Goal: Task Accomplishment & Management: Use online tool/utility

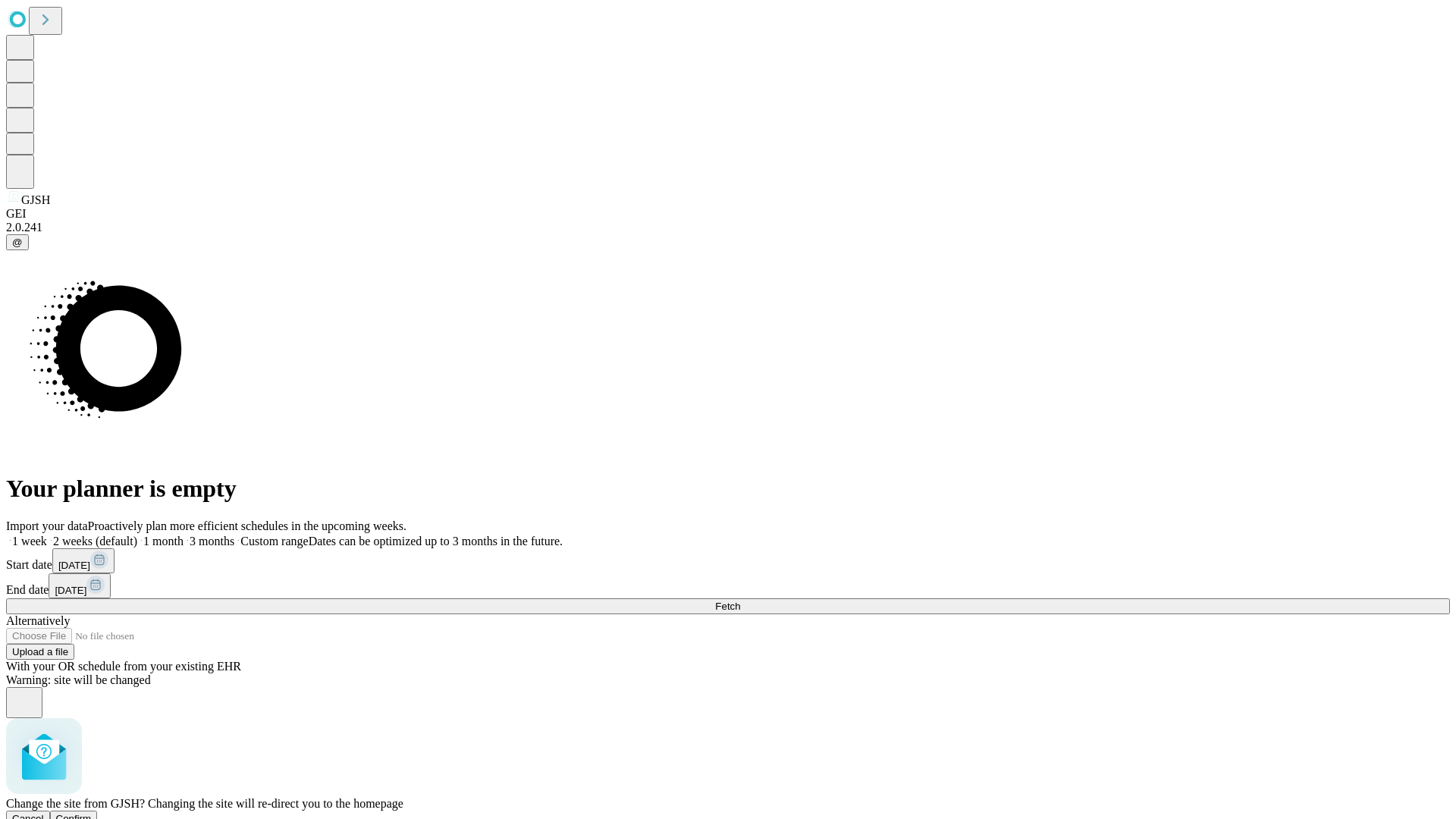
click at [91, 813] on span "Confirm" at bounding box center [74, 818] width 36 height 11
click at [137, 535] on label "2 weeks (default)" at bounding box center [92, 541] width 90 height 13
click at [740, 600] on span "Fetch" at bounding box center [727, 606] width 25 height 11
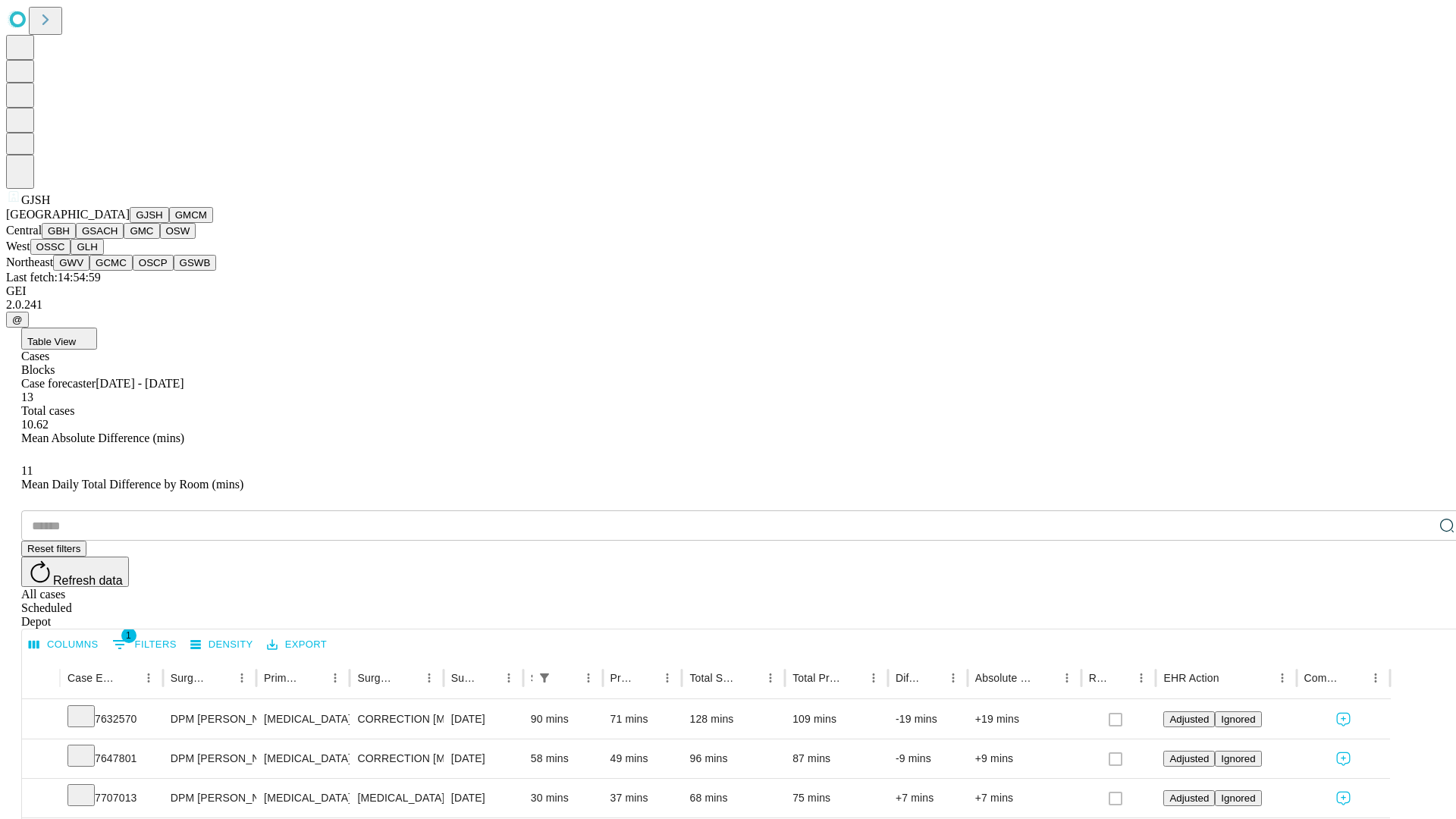
click at [169, 223] on button "GMCM" at bounding box center [191, 214] width 44 height 16
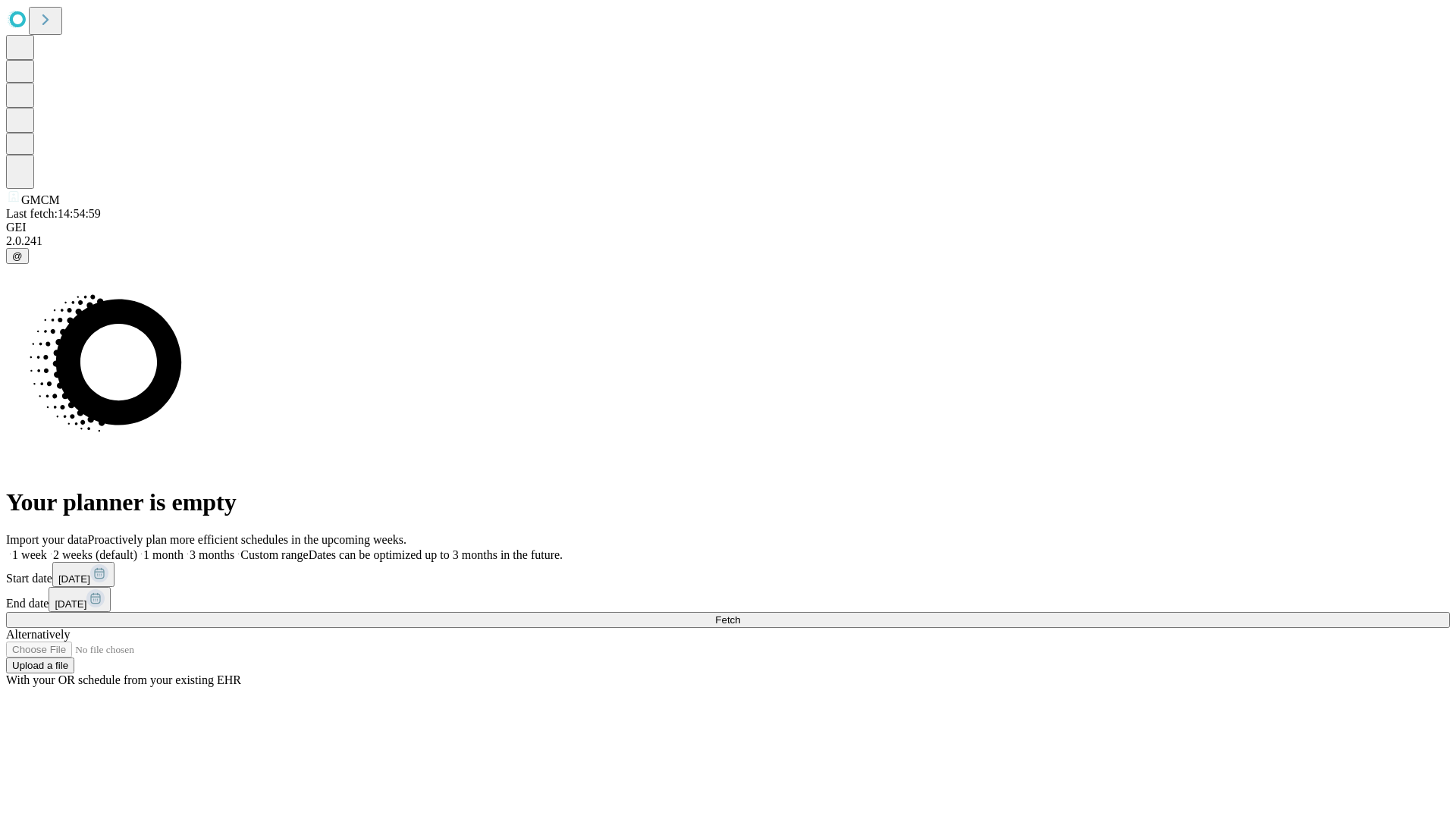
click at [137, 548] on label "2 weeks (default)" at bounding box center [92, 554] width 90 height 13
click at [740, 614] on span "Fetch" at bounding box center [727, 620] width 25 height 11
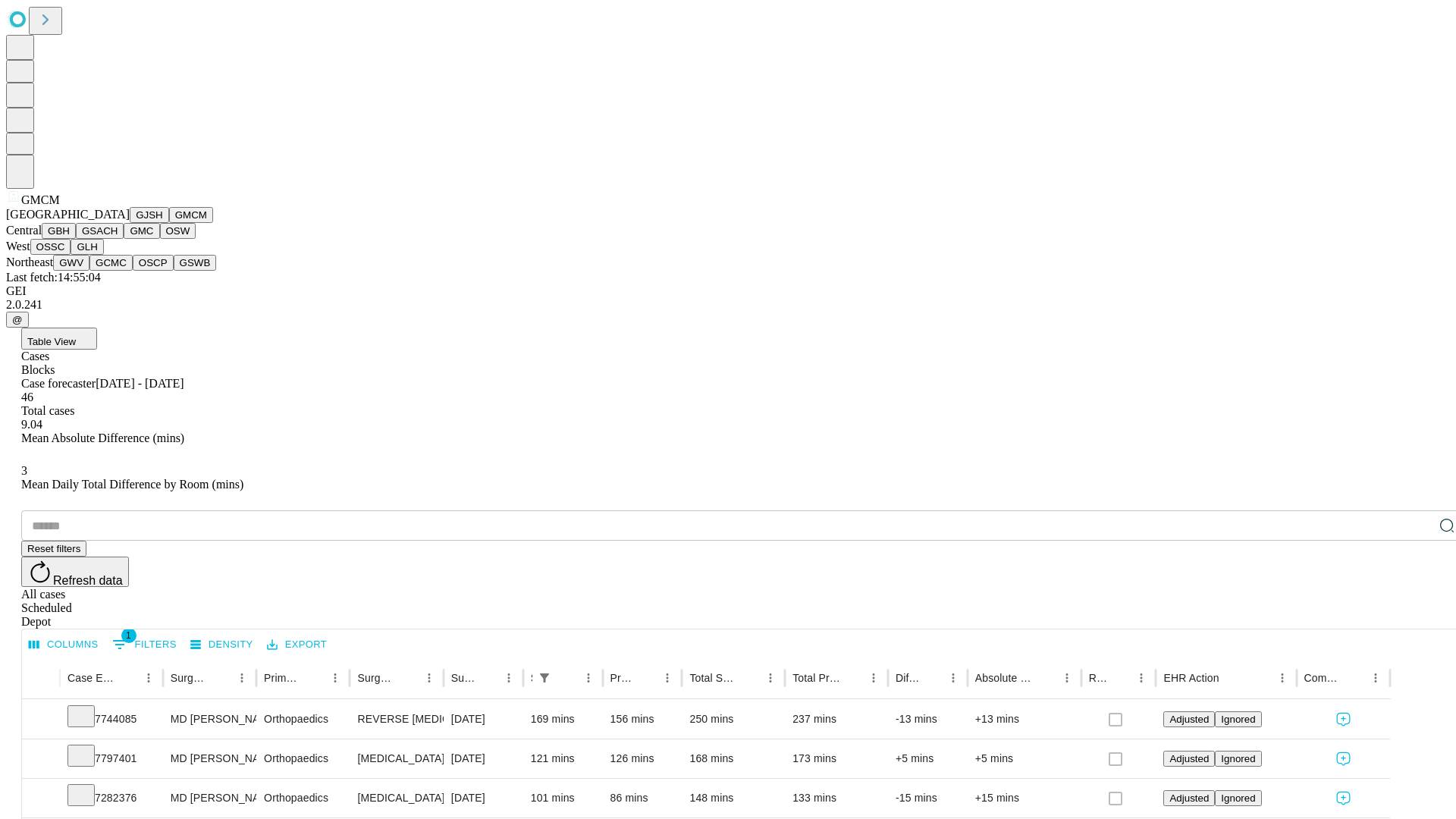
click at [76, 239] on button "GBH" at bounding box center [58, 231] width 34 height 16
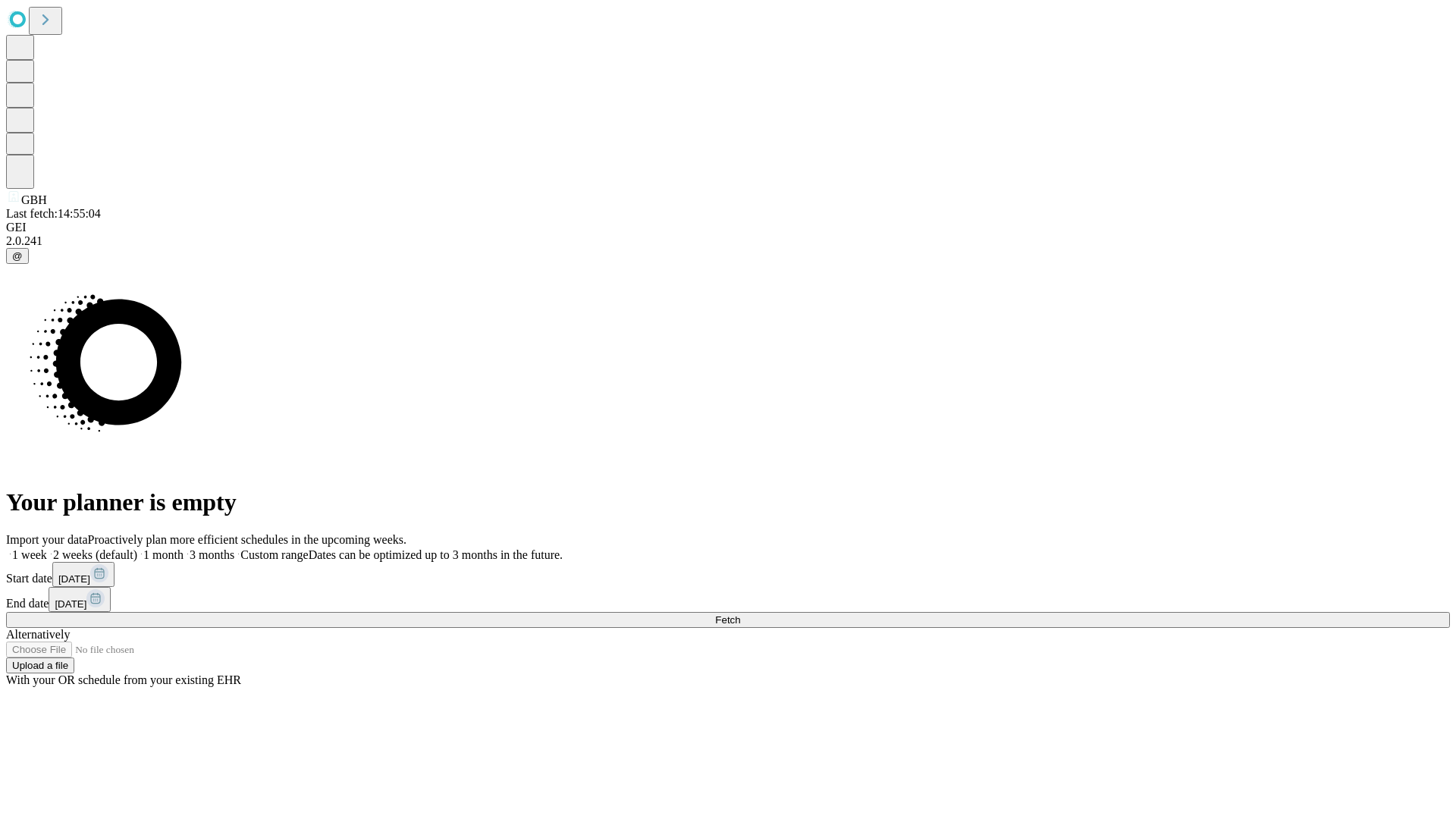
click at [137, 548] on label "2 weeks (default)" at bounding box center [92, 554] width 90 height 13
click at [740, 614] on span "Fetch" at bounding box center [727, 620] width 25 height 11
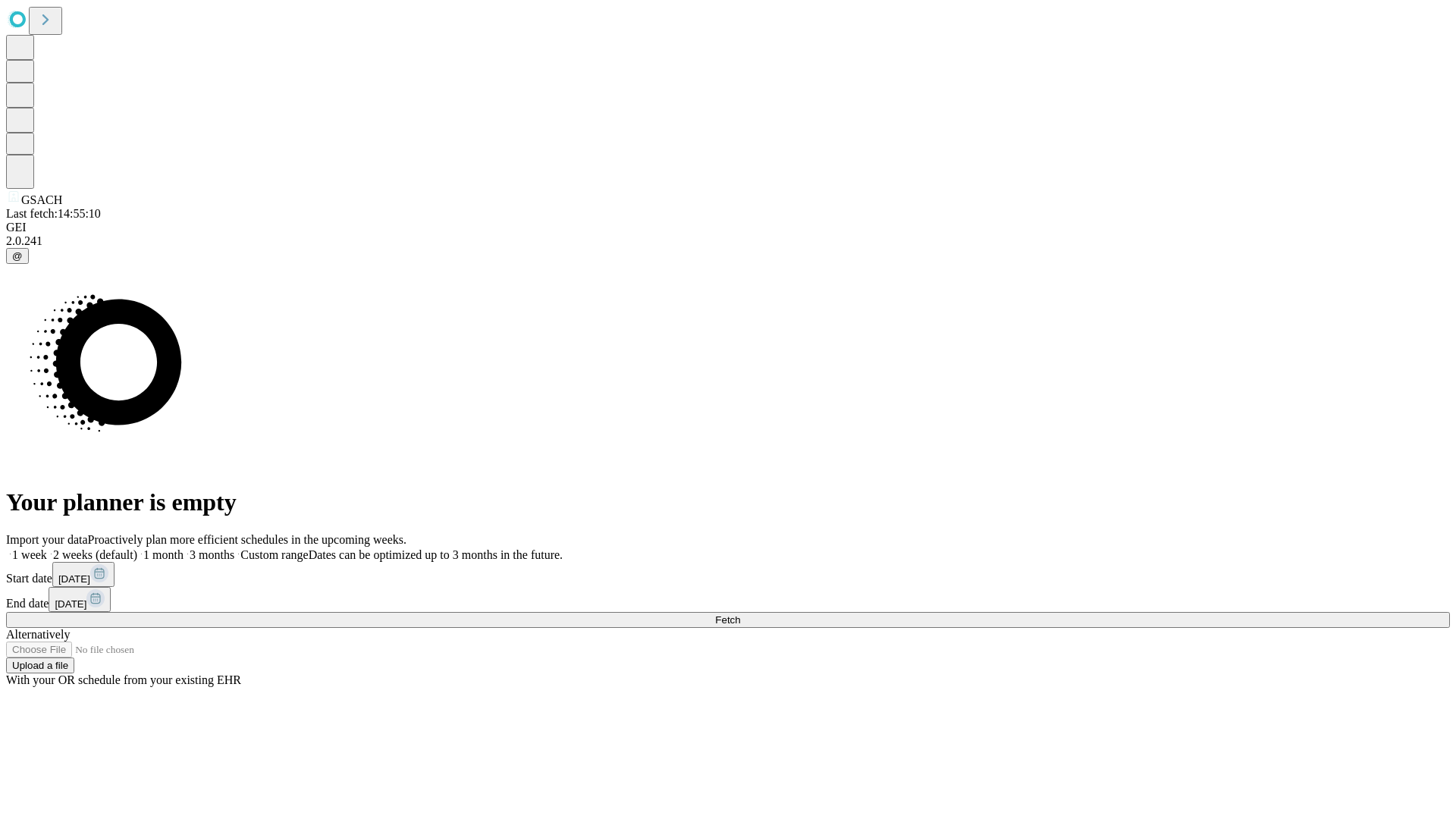
click at [137, 548] on label "2 weeks (default)" at bounding box center [92, 554] width 90 height 13
click at [740, 614] on span "Fetch" at bounding box center [727, 620] width 25 height 11
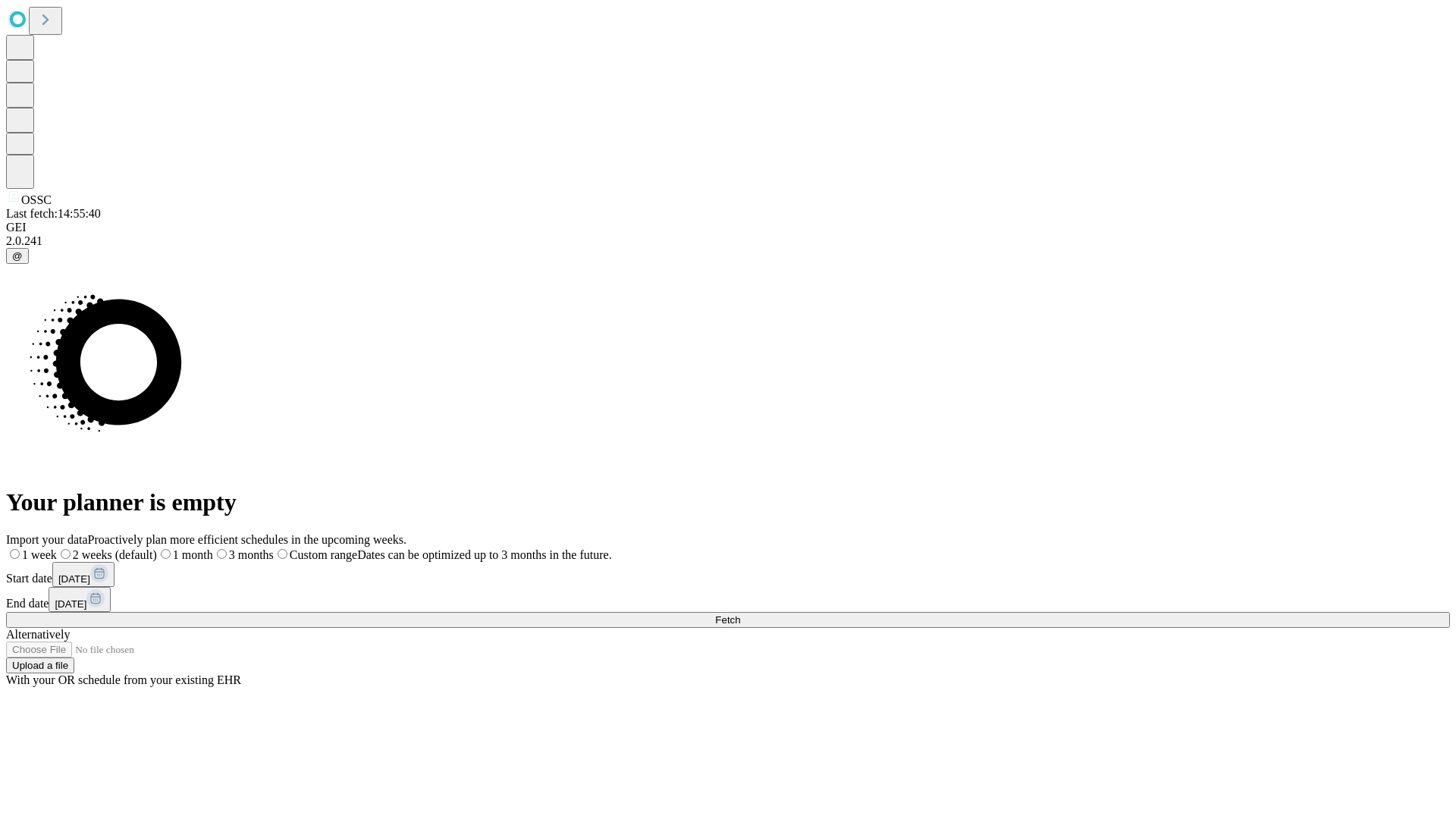
click at [157, 548] on label "2 weeks (default)" at bounding box center [107, 554] width 101 height 13
click at [740, 614] on span "Fetch" at bounding box center [727, 620] width 25 height 11
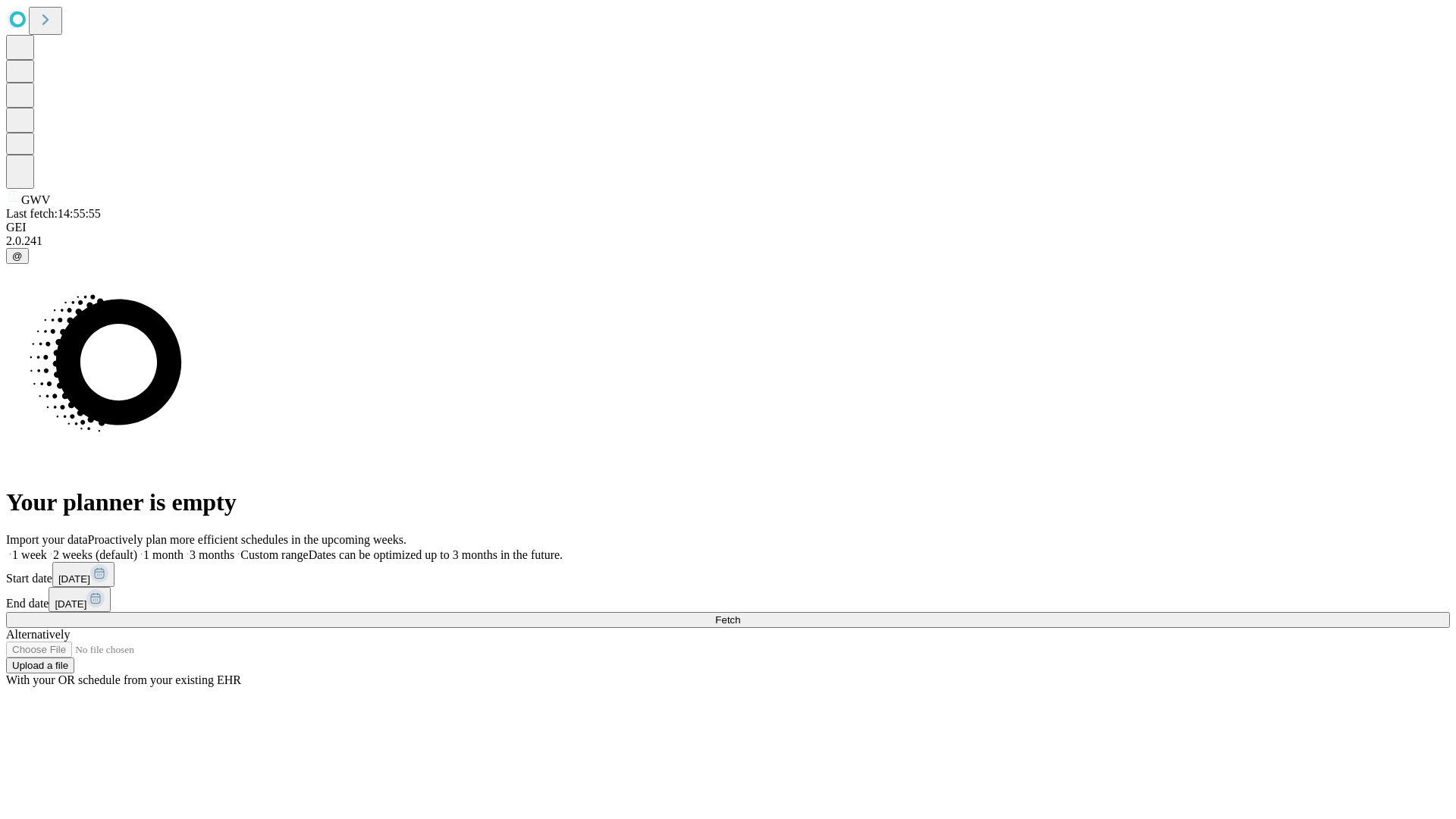
click at [137, 548] on label "2 weeks (default)" at bounding box center [92, 554] width 90 height 13
click at [740, 614] on span "Fetch" at bounding box center [727, 620] width 25 height 11
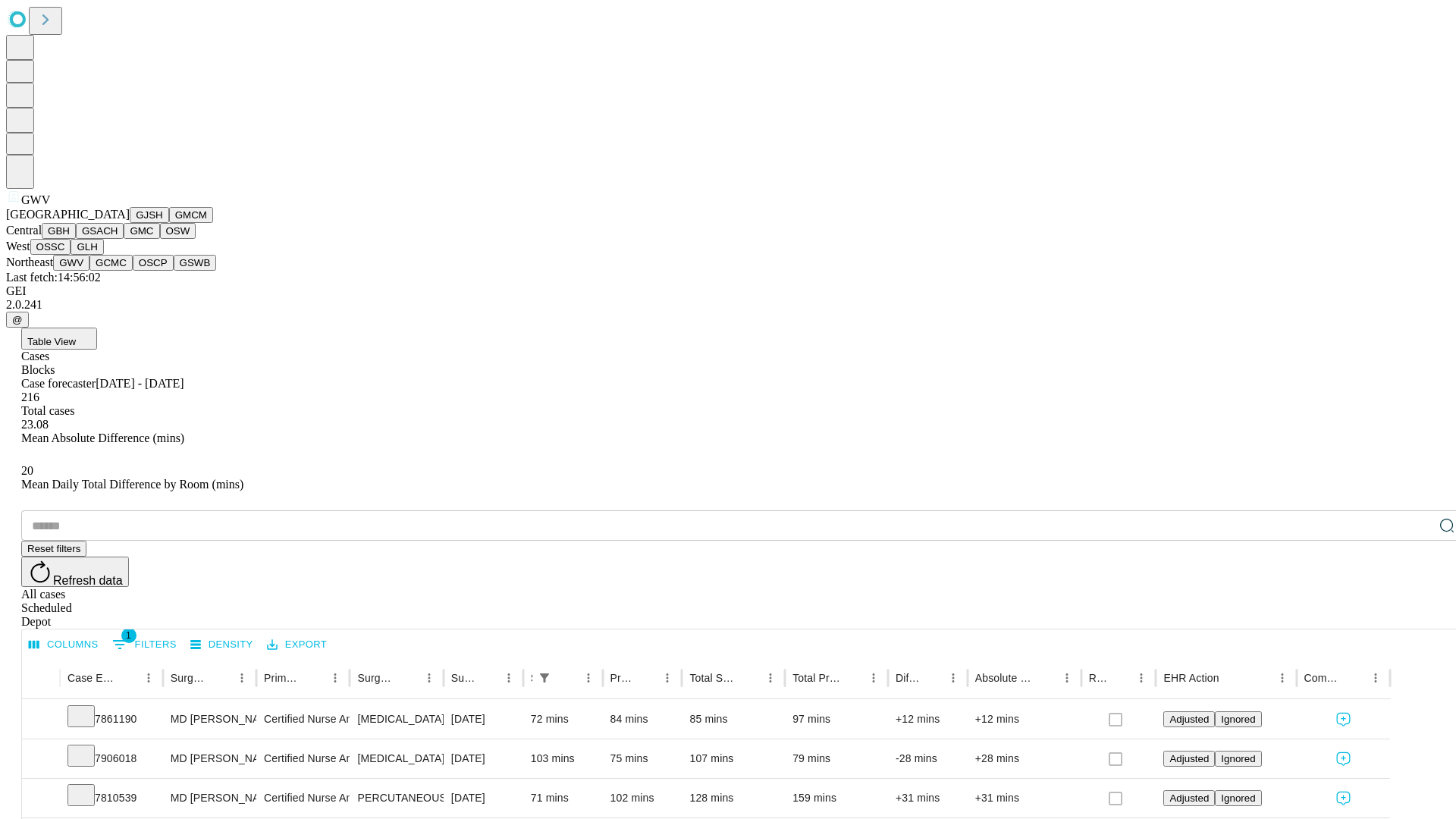
click at [117, 271] on button "GCMC" at bounding box center [111, 262] width 43 height 16
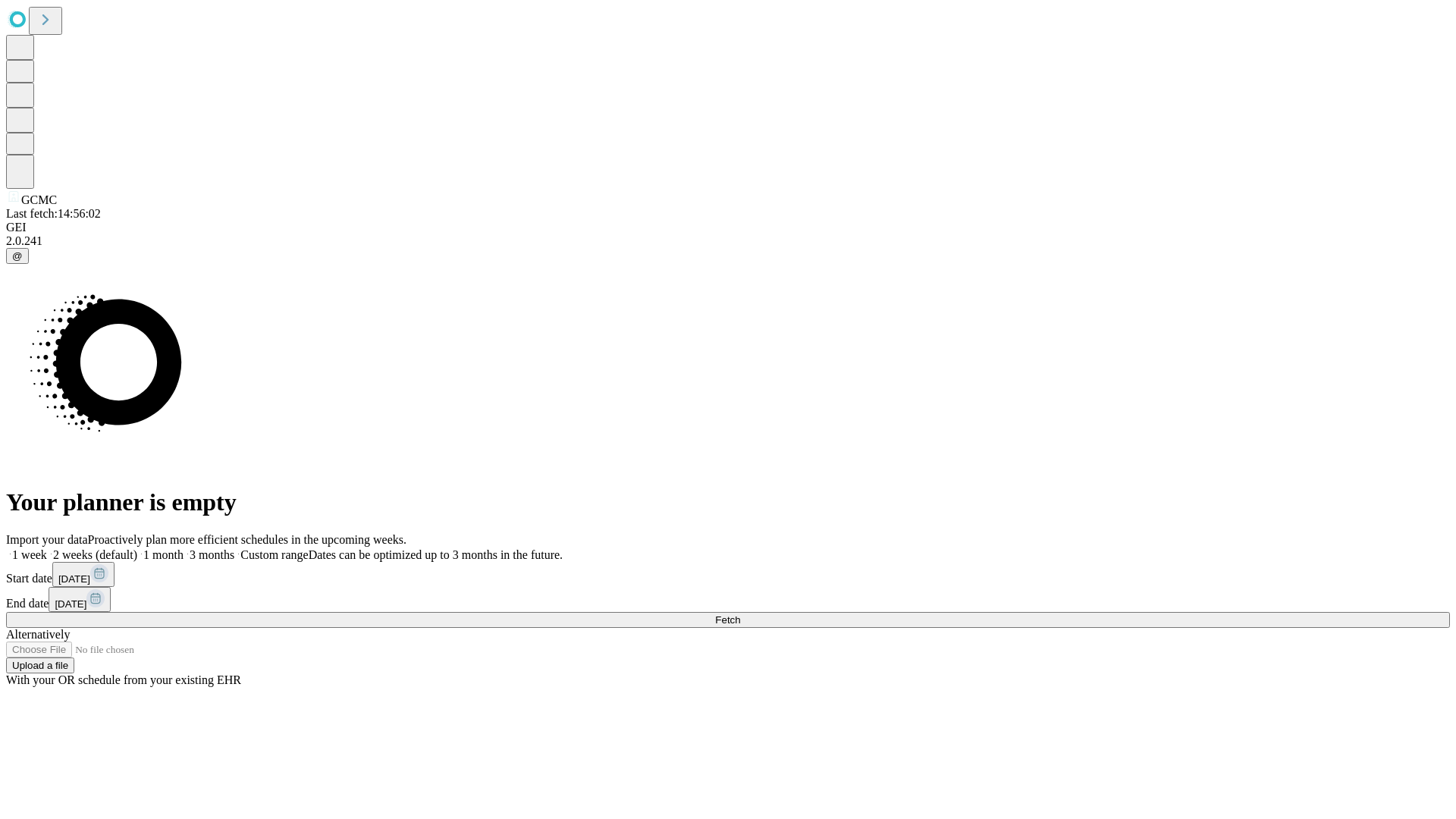
click at [740, 614] on span "Fetch" at bounding box center [727, 620] width 25 height 11
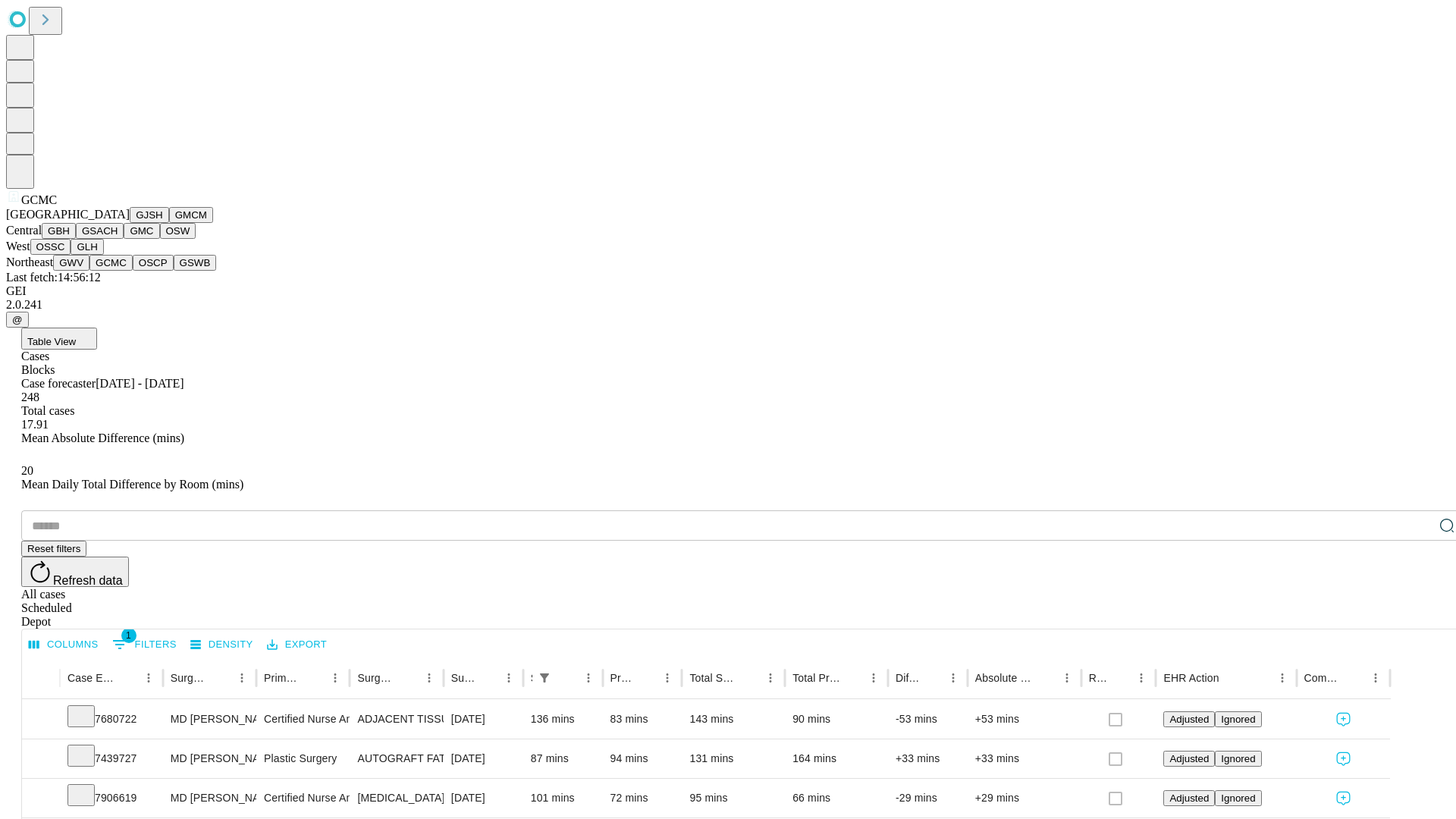
click at [133, 271] on button "OSCP" at bounding box center [153, 262] width 41 height 16
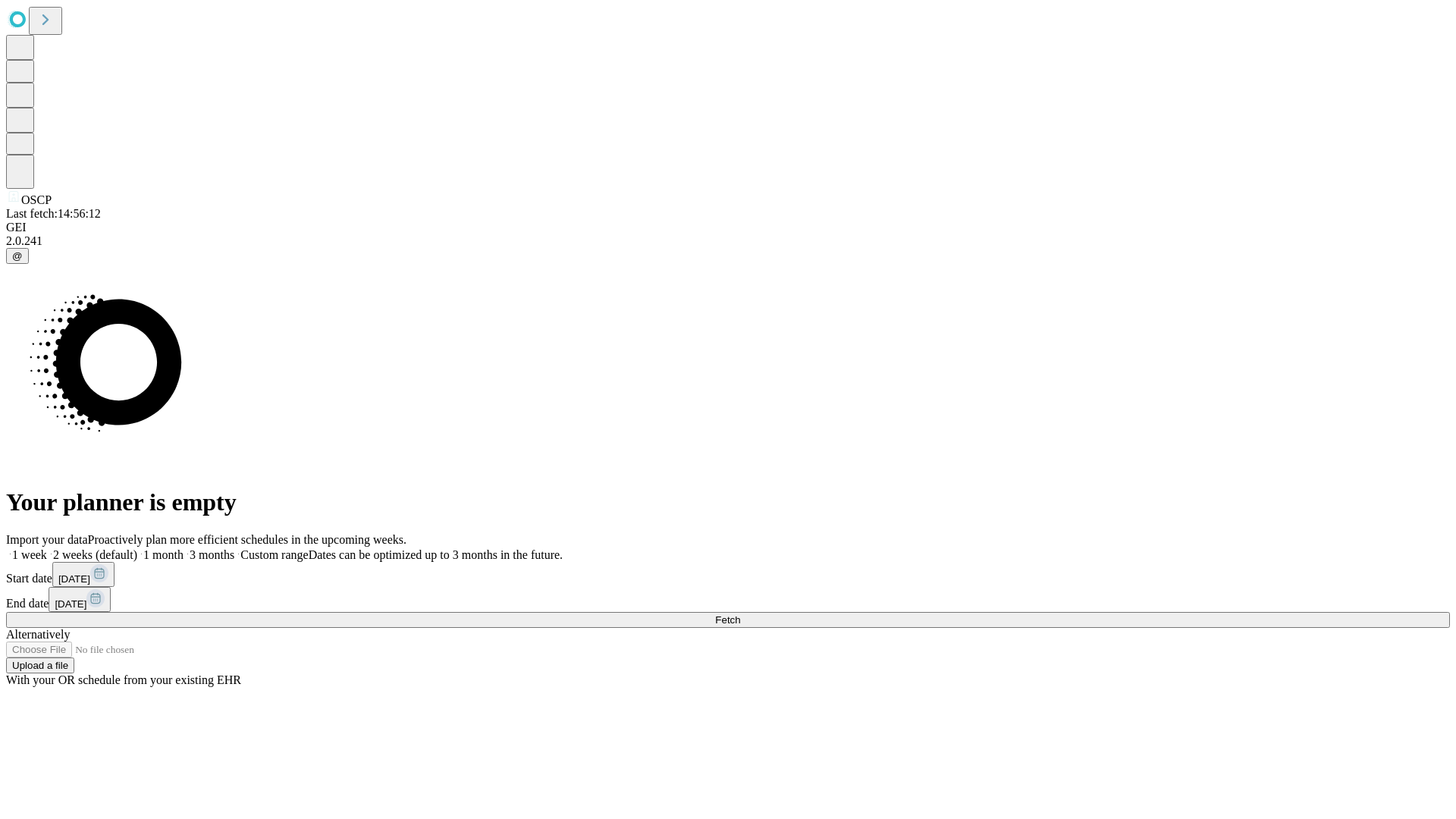
click at [137, 548] on label "2 weeks (default)" at bounding box center [92, 554] width 90 height 13
click at [740, 614] on span "Fetch" at bounding box center [727, 620] width 25 height 11
